Goal: Find specific page/section: Find specific page/section

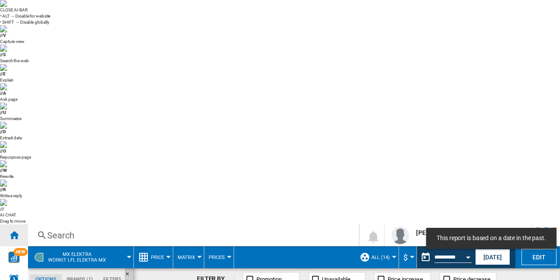
click at [11, 224] on div "Home" at bounding box center [14, 235] width 28 height 22
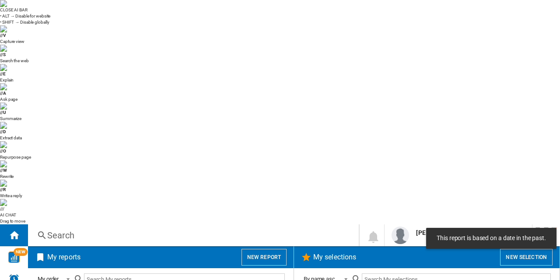
scroll to position [637, 0]
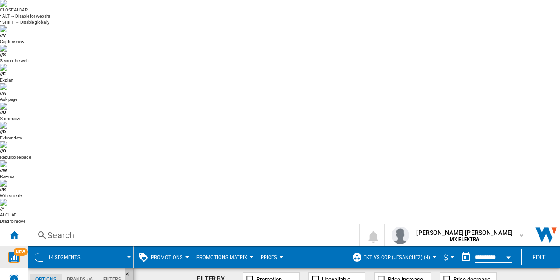
click at [22, 248] on span "NEW" at bounding box center [21, 252] width 14 height 8
